Goal: Check status

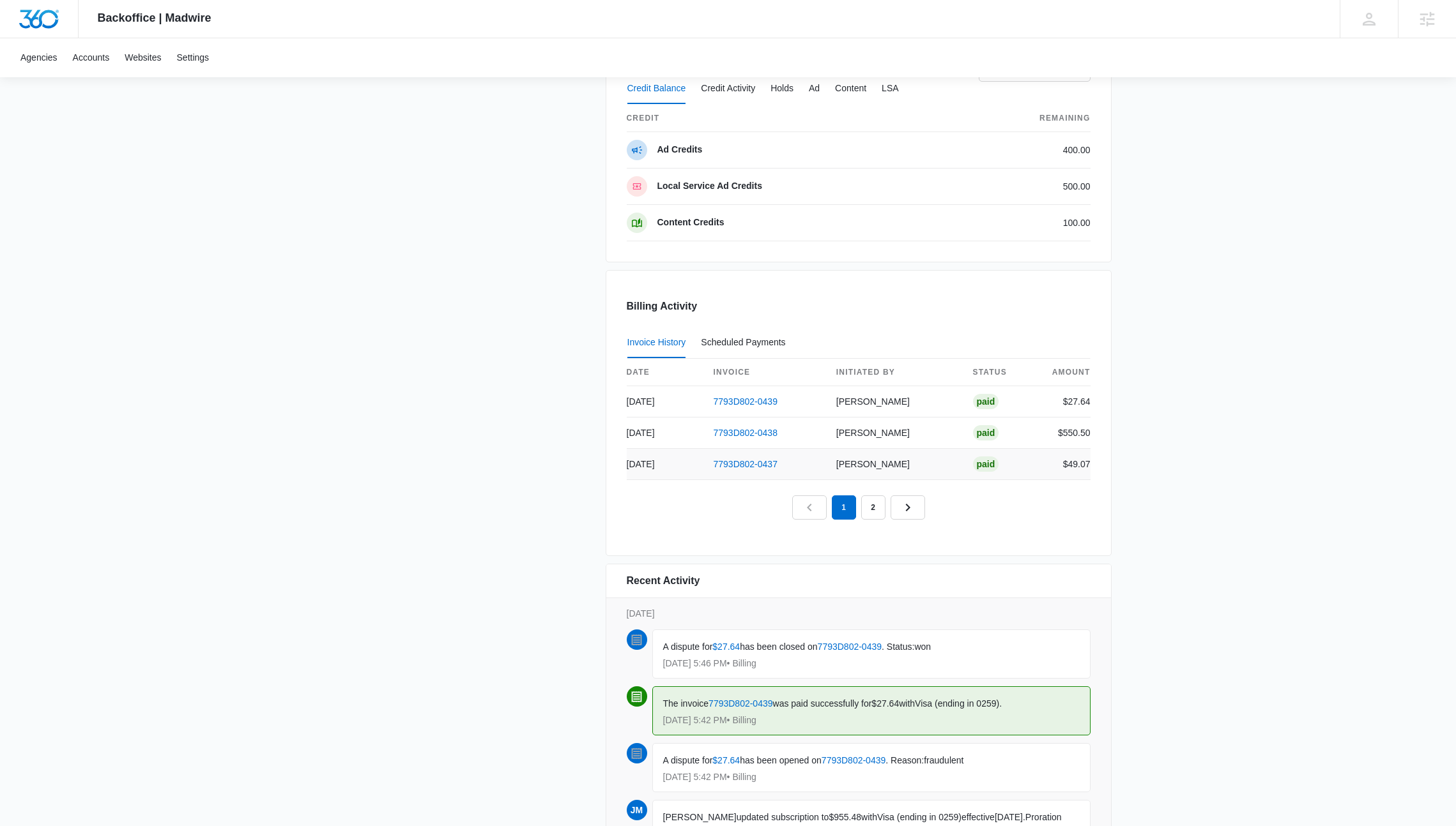
scroll to position [1146, 0]
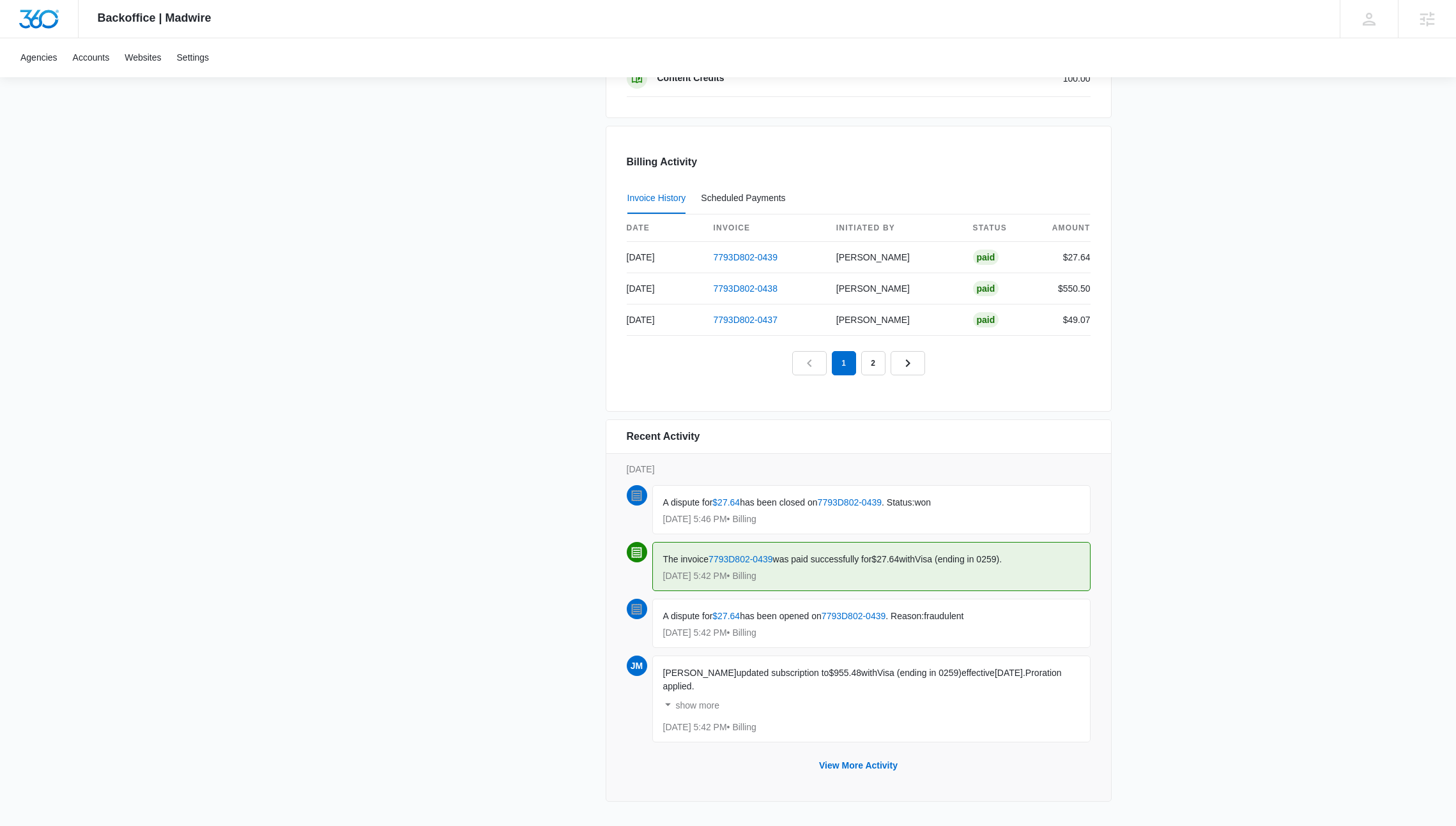
click at [876, 524] on div "A dispute for $27.64 has been closed on 7793D802-0439 . Status: won Oct 14 at 5…" at bounding box center [871, 510] width 439 height 49
click at [864, 630] on p "Oct 14 at 5:42 PM • Billing" at bounding box center [871, 633] width 417 height 9
click at [797, 629] on p "Oct 14 at 5:42 PM • Billing" at bounding box center [871, 633] width 417 height 9
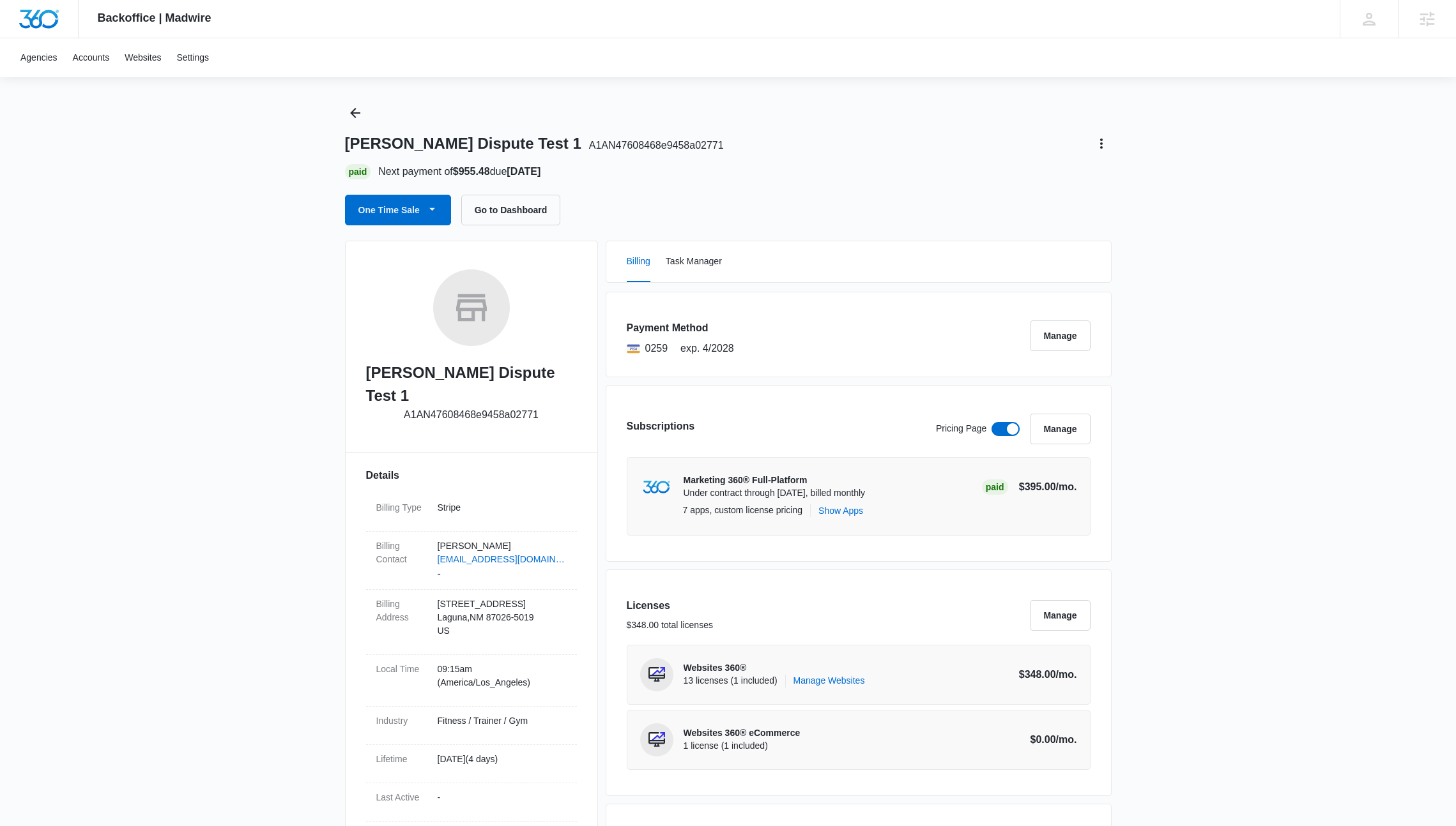
scroll to position [0, 0]
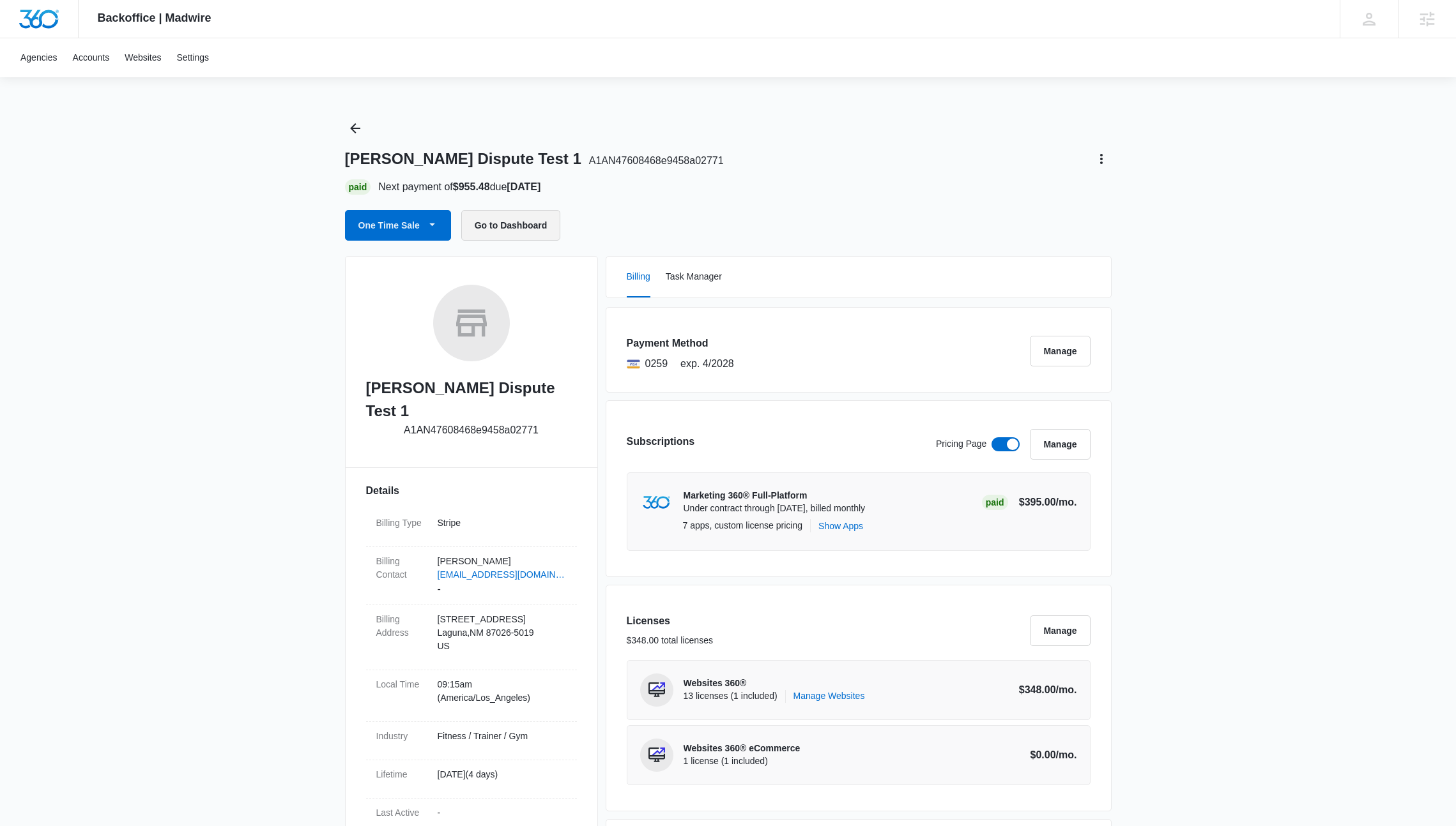
click at [490, 215] on button "Go to Dashboard" at bounding box center [511, 226] width 100 height 30
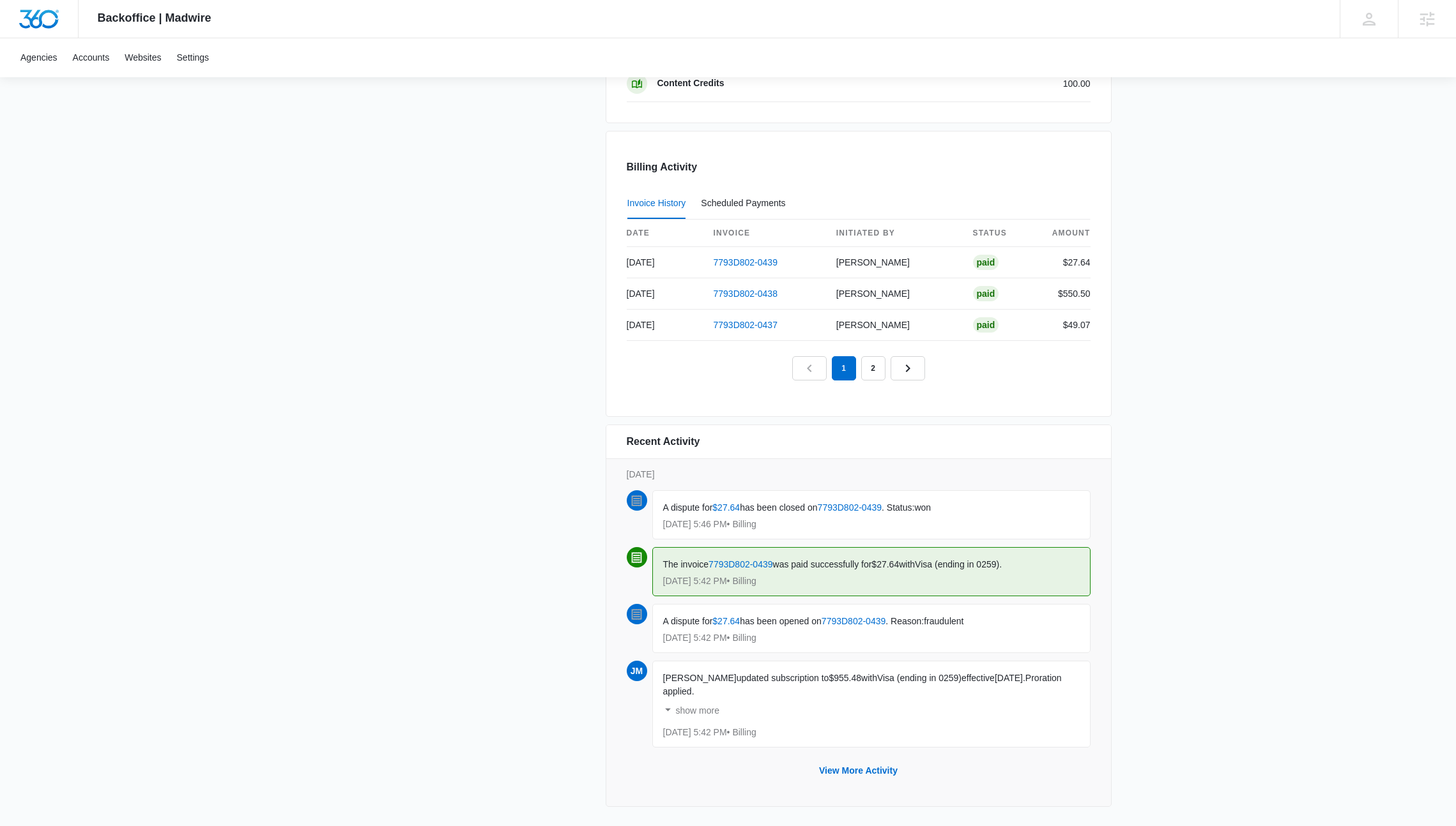
scroll to position [1146, 0]
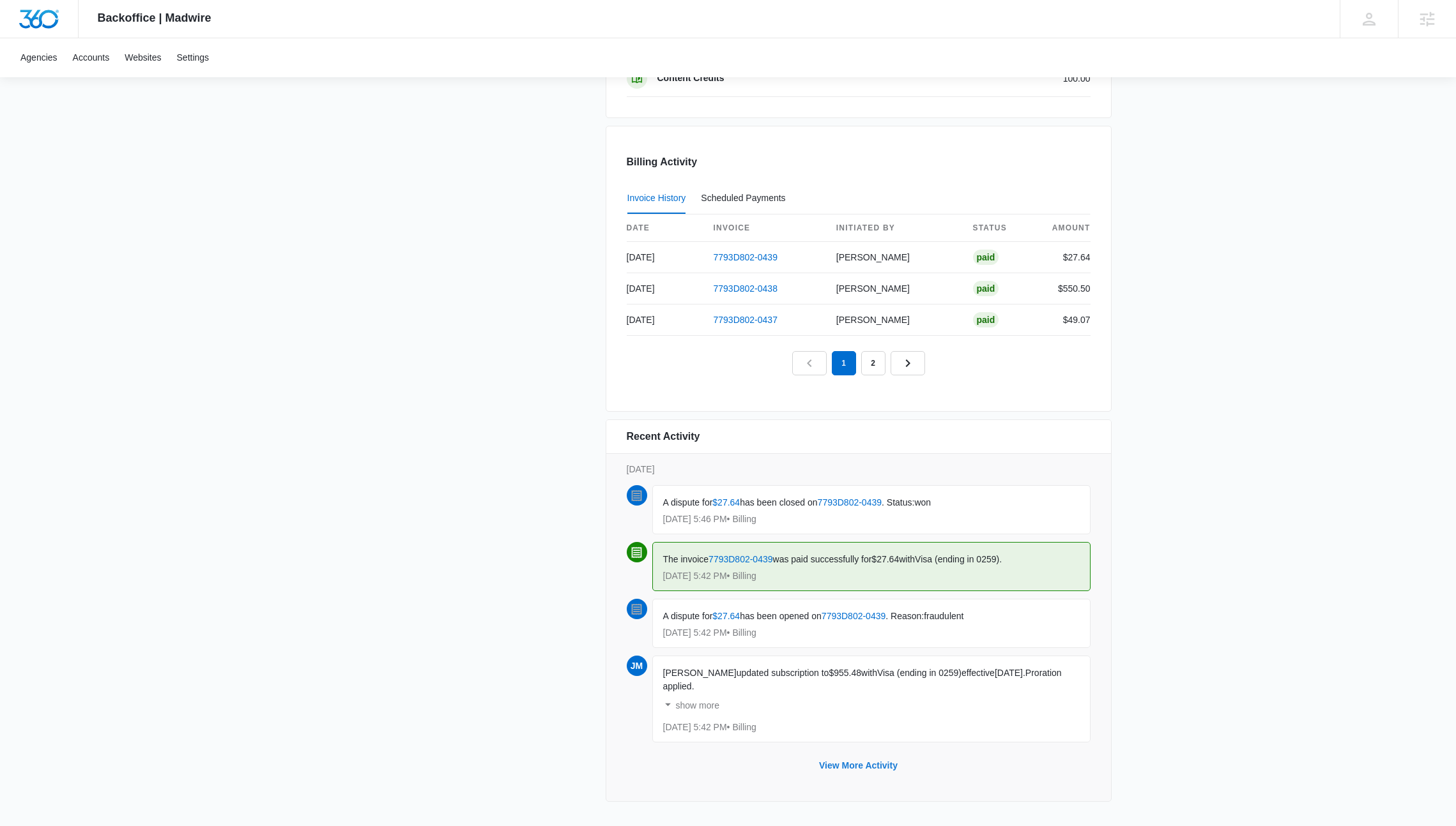
click at [875, 768] on button "View More Activity" at bounding box center [858, 765] width 104 height 30
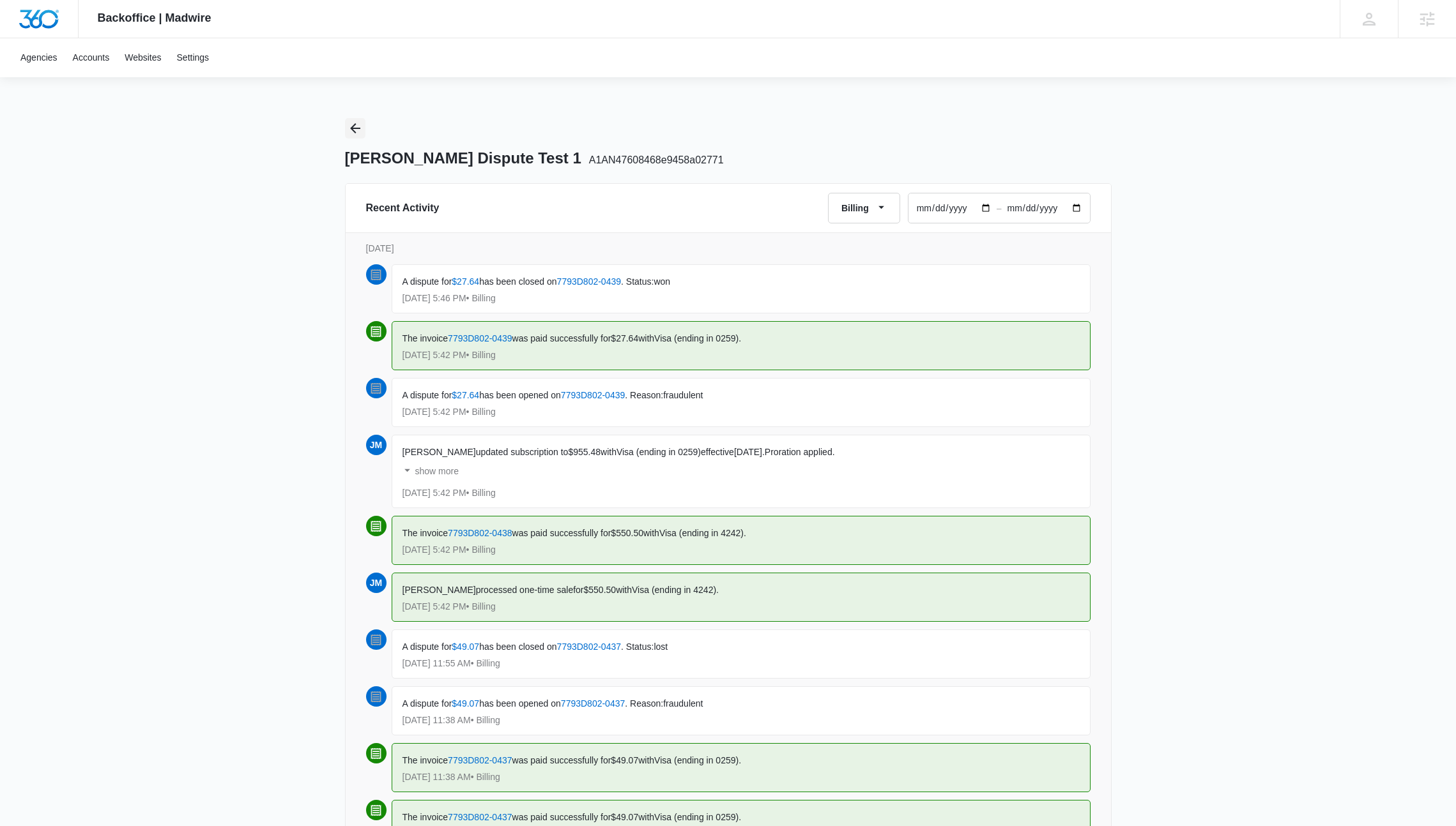
click at [350, 124] on icon "Back" at bounding box center [355, 128] width 15 height 15
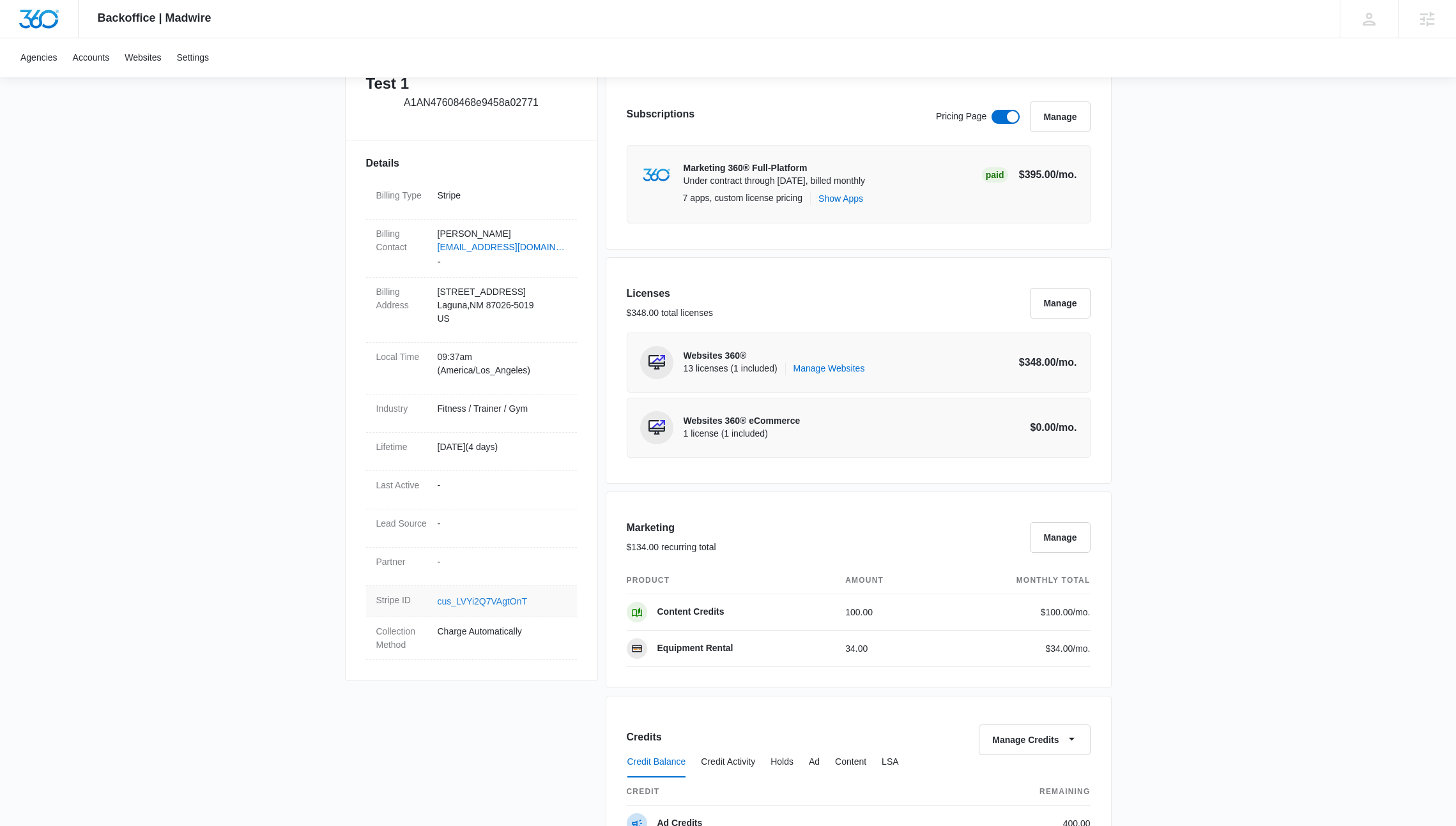
scroll to position [419, 0]
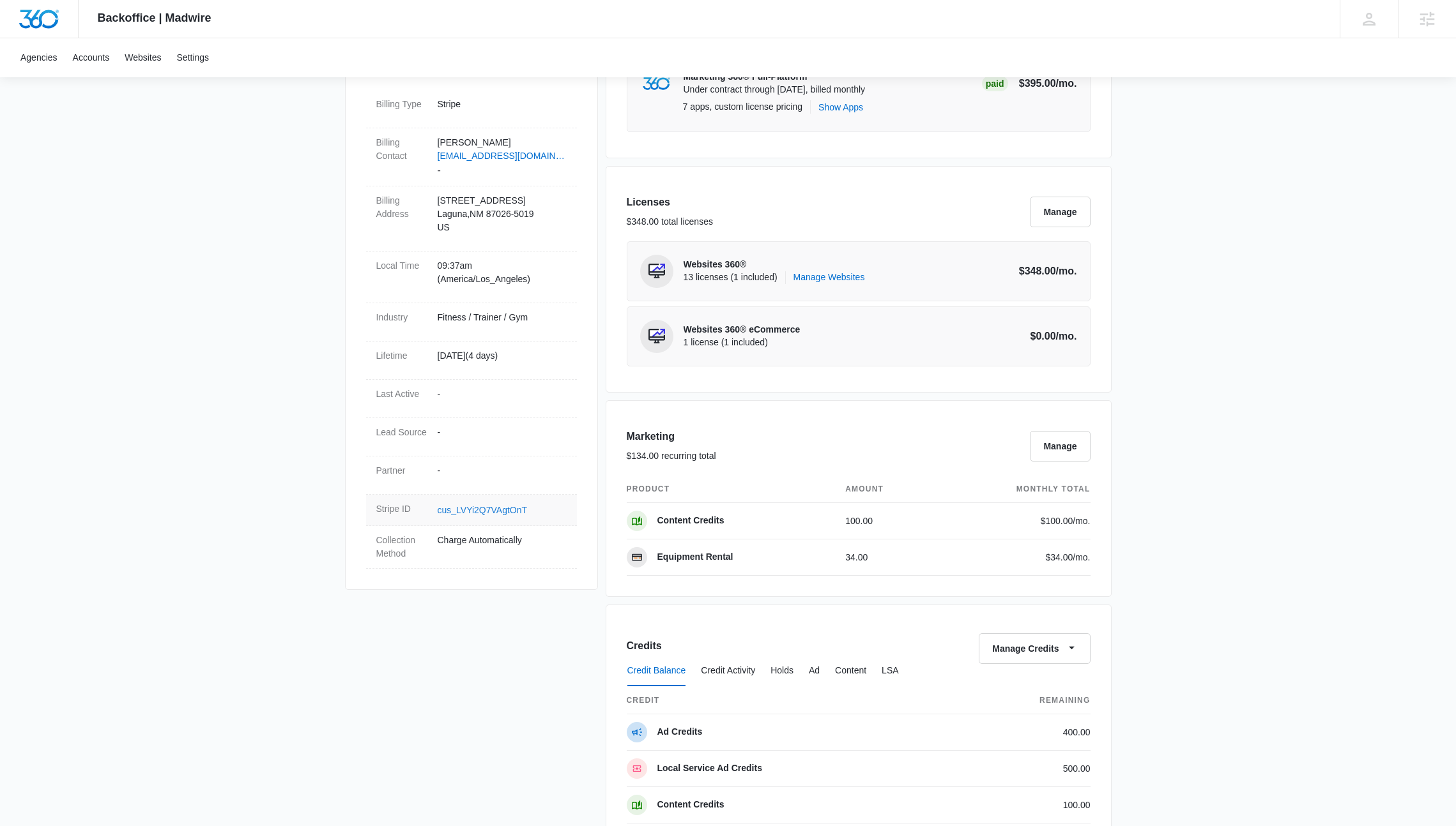
click at [473, 505] on link "cus_LVYi2Q7VAgtOnT" at bounding box center [483, 510] width 90 height 10
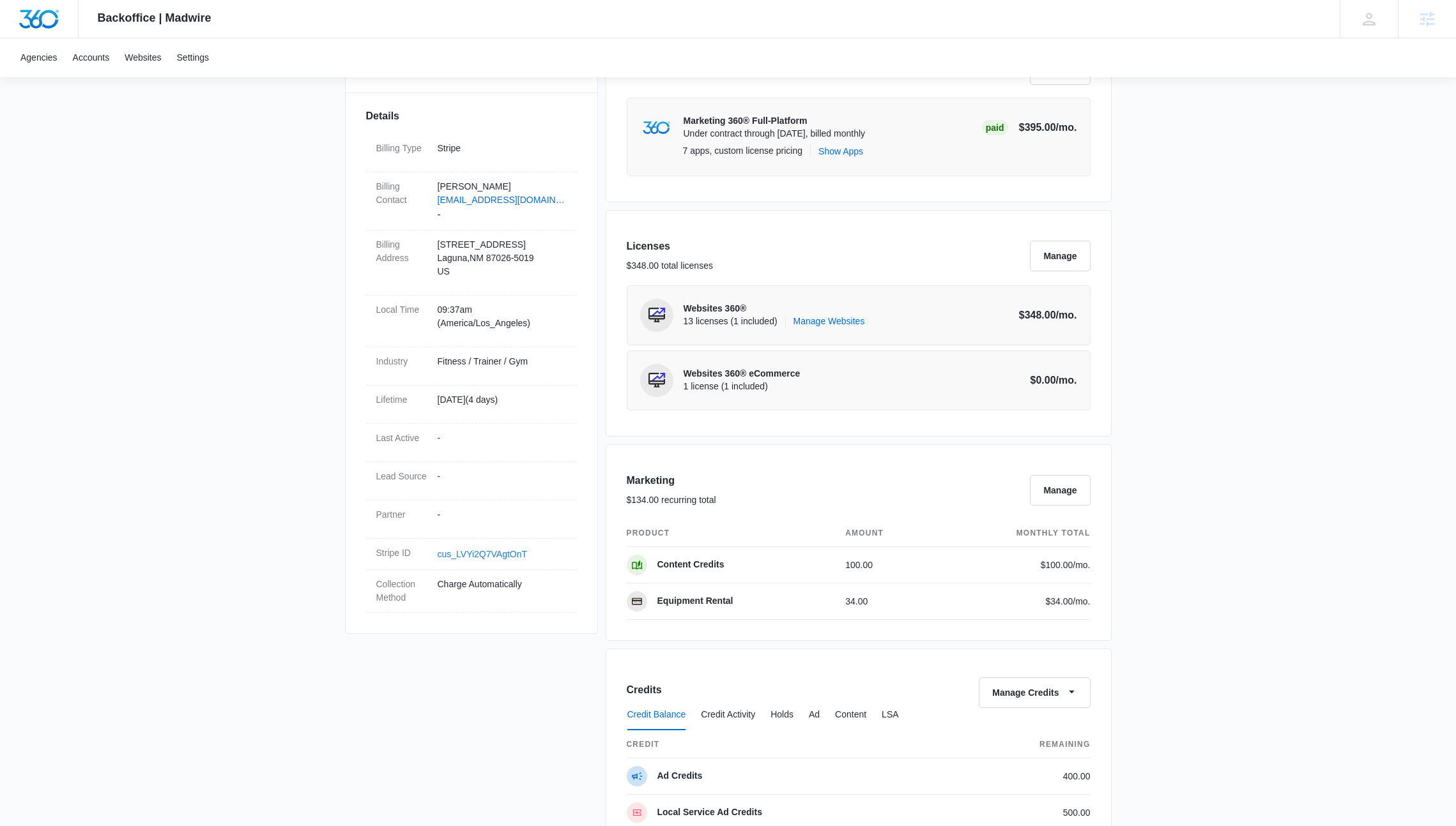
scroll to position [210, 0]
